Goal: Transaction & Acquisition: Subscribe to service/newsletter

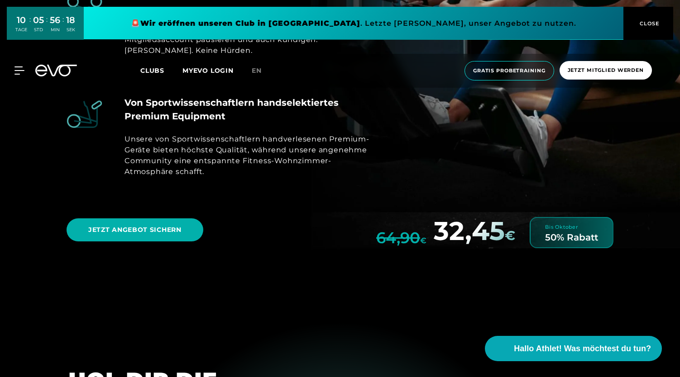
scroll to position [3233, 0]
click at [605, 73] on span "Jetzt Mitglied werden" at bounding box center [605, 71] width 76 height 8
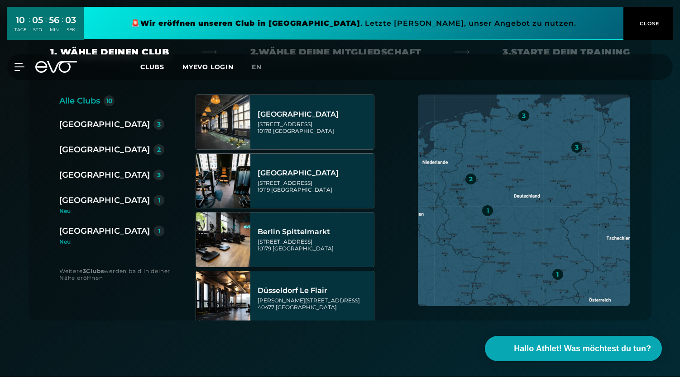
scroll to position [184, 0]
click at [71, 175] on div "[GEOGRAPHIC_DATA]" at bounding box center [104, 174] width 90 height 13
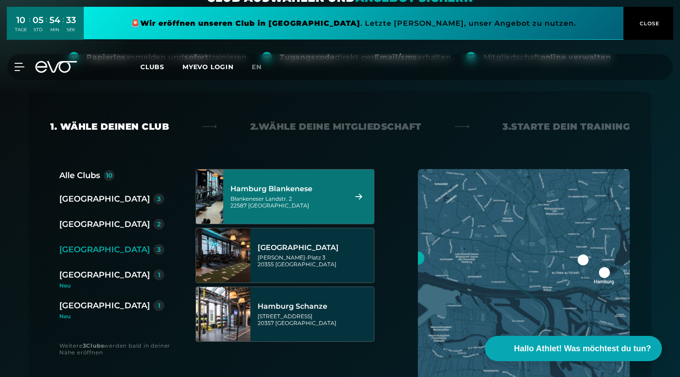
scroll to position [110, 0]
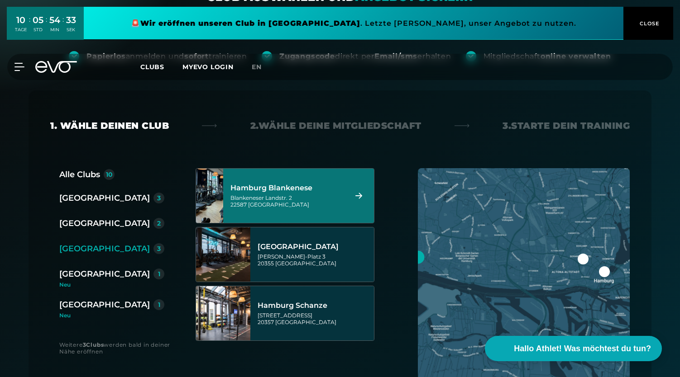
click at [282, 199] on div "Blankeneser Landstr. 2 22587 Hamburg" at bounding box center [287, 202] width 114 height 14
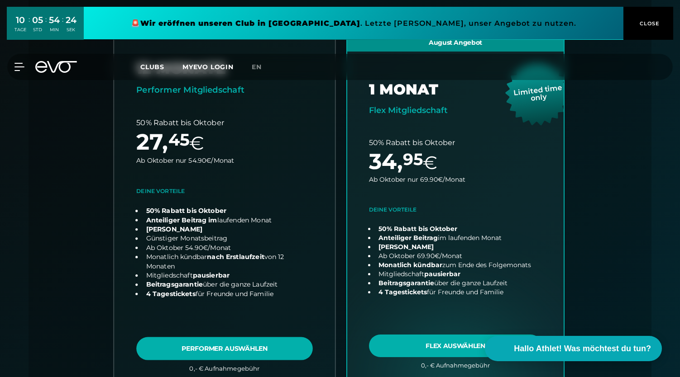
scroll to position [245, 0]
